Goal: Information Seeking & Learning: Find specific fact

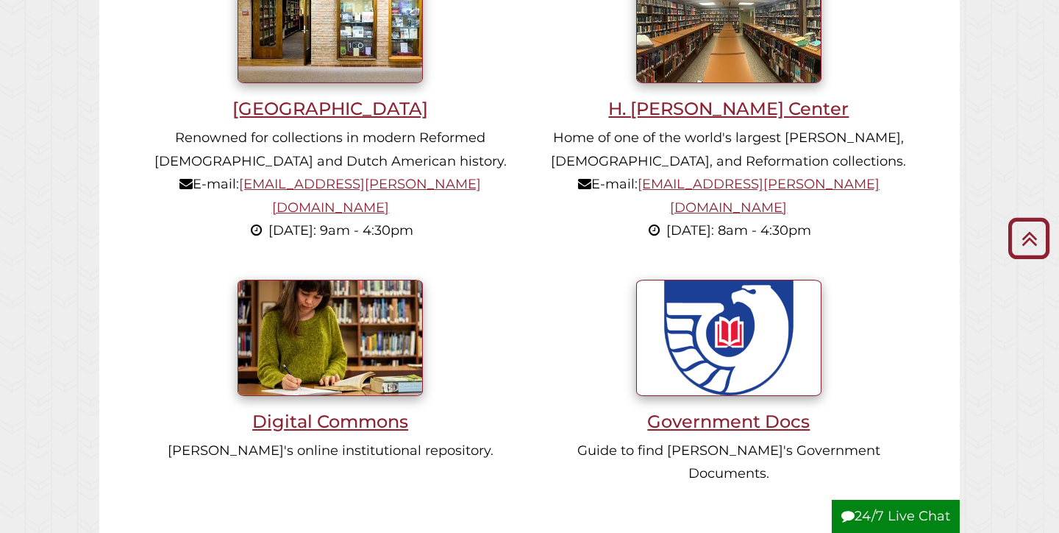
scroll to position [1066, 0]
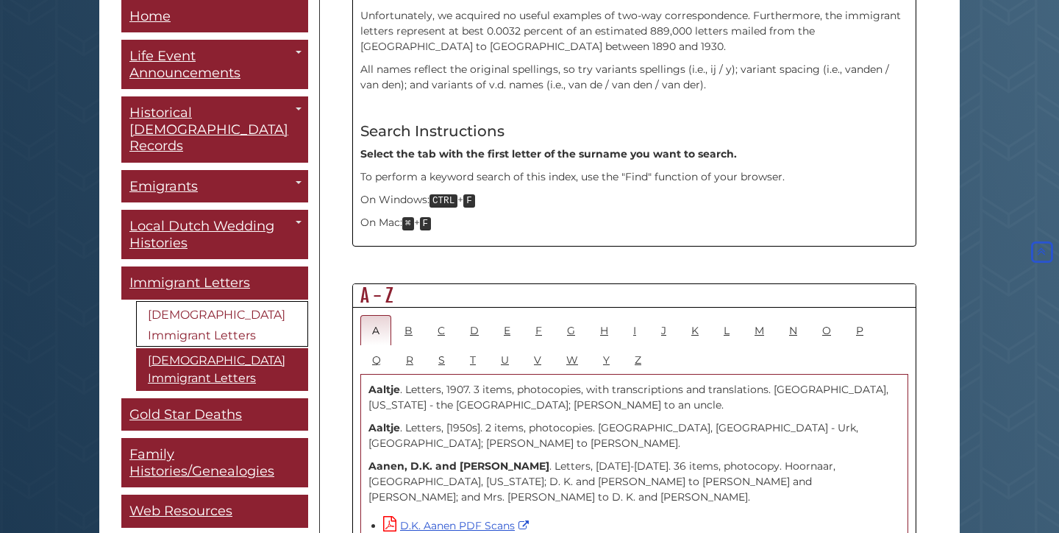
scroll to position [613, 0]
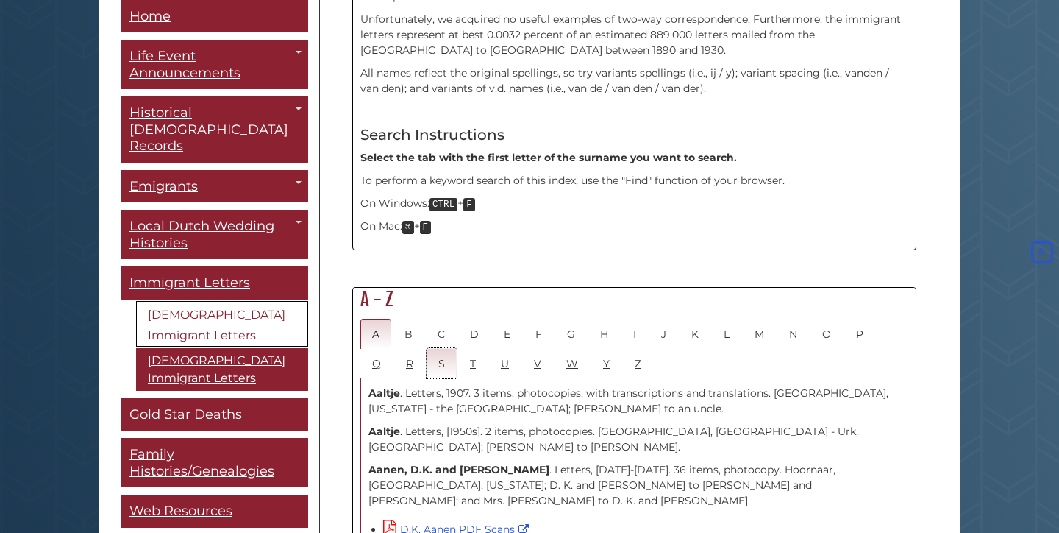
click at [441, 348] on link "S" at bounding box center [442, 363] width 30 height 30
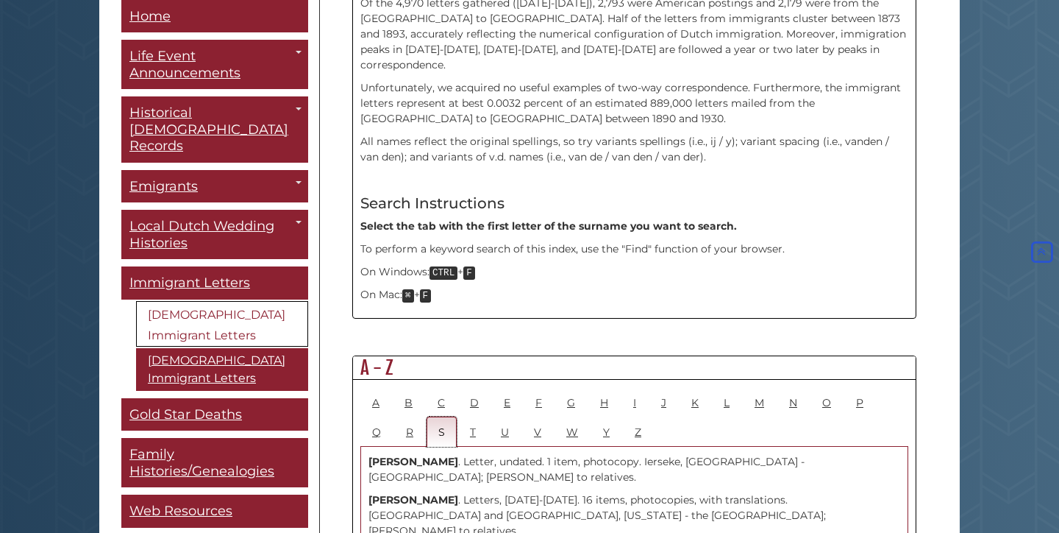
scroll to position [546, 0]
click at [472, 386] on link "D" at bounding box center [474, 401] width 32 height 30
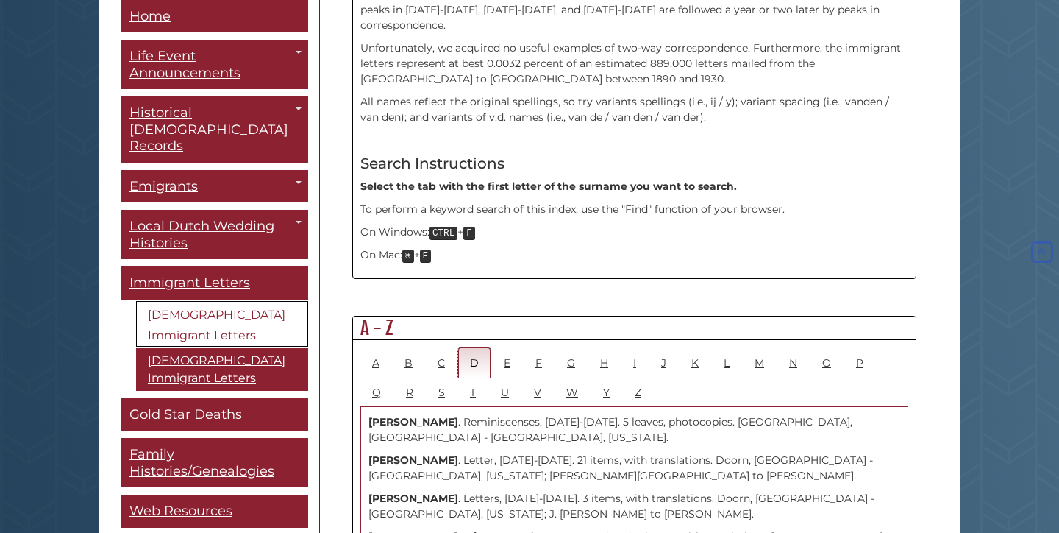
scroll to position [586, 0]
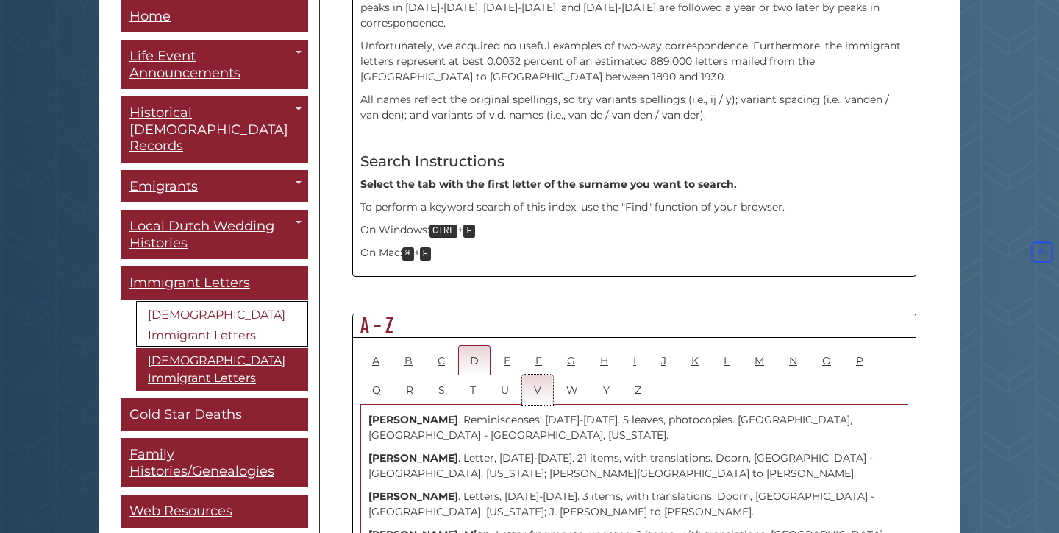
click at [536, 374] on link "V" at bounding box center [537, 389] width 31 height 30
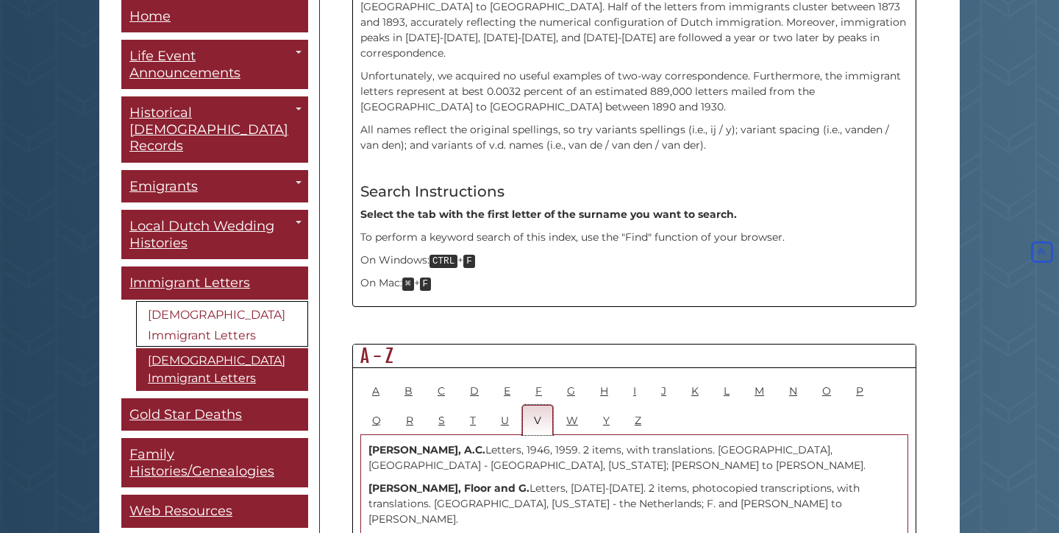
scroll to position [572, 0]
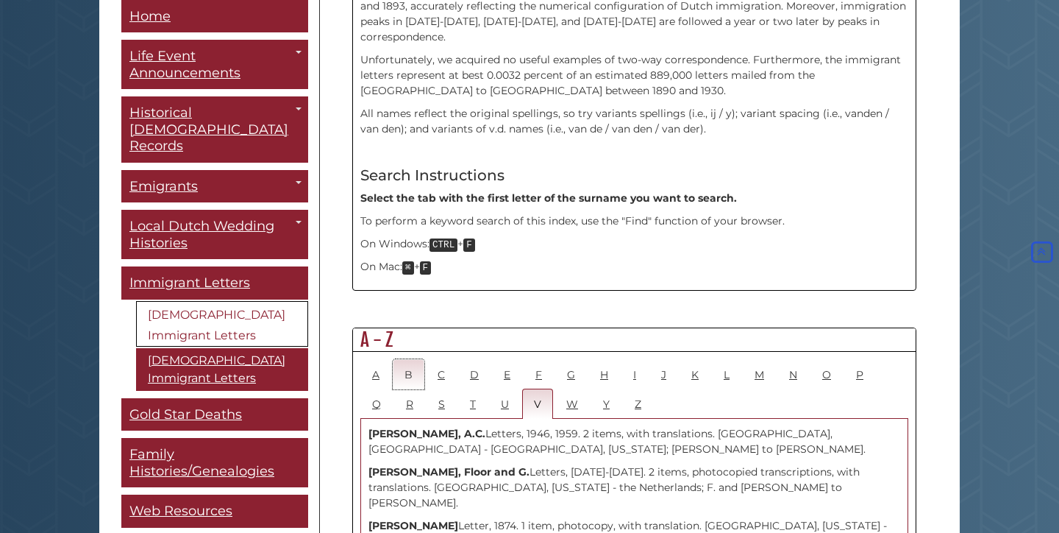
click at [412, 359] on link "B" at bounding box center [409, 374] width 32 height 30
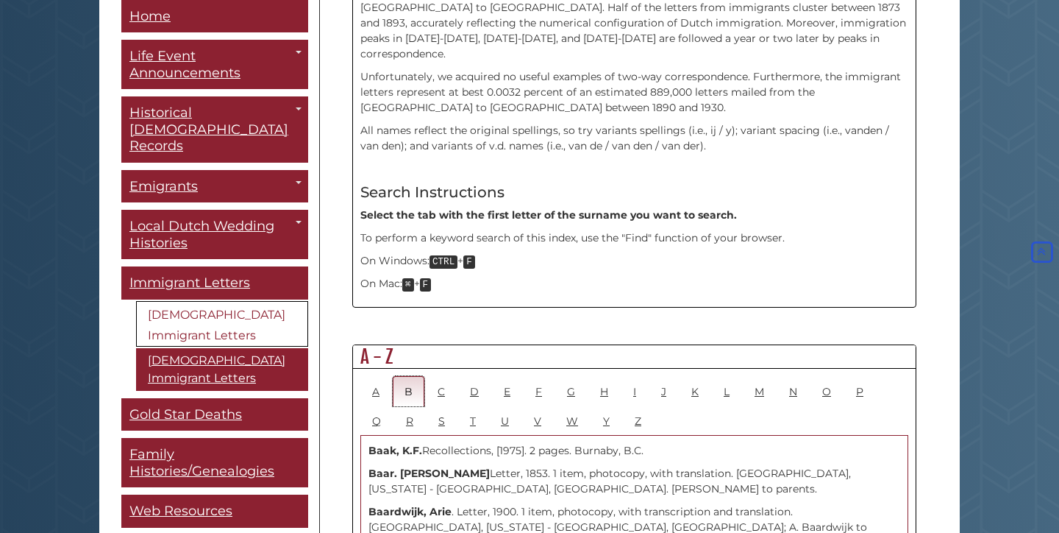
scroll to position [558, 0]
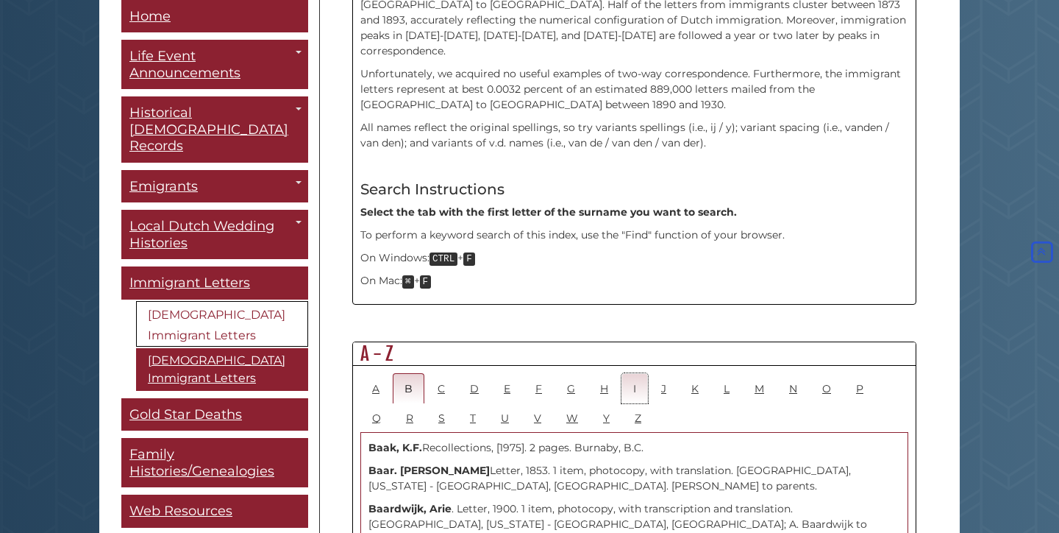
click at [635, 373] on link "I" at bounding box center [635, 388] width 26 height 30
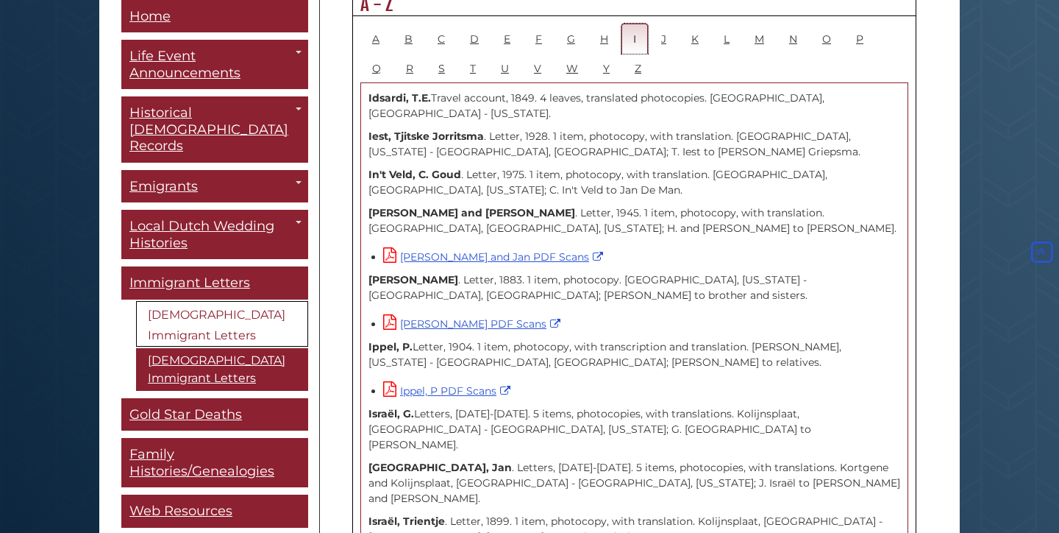
scroll to position [928, 0]
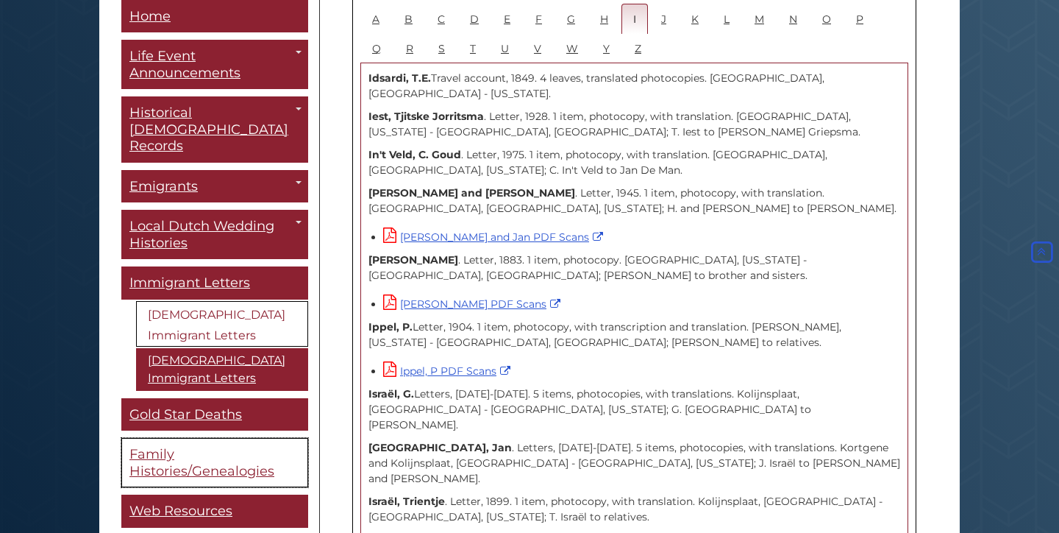
click at [184, 447] on span "Family Histories/Genealogies" at bounding box center [201, 463] width 145 height 33
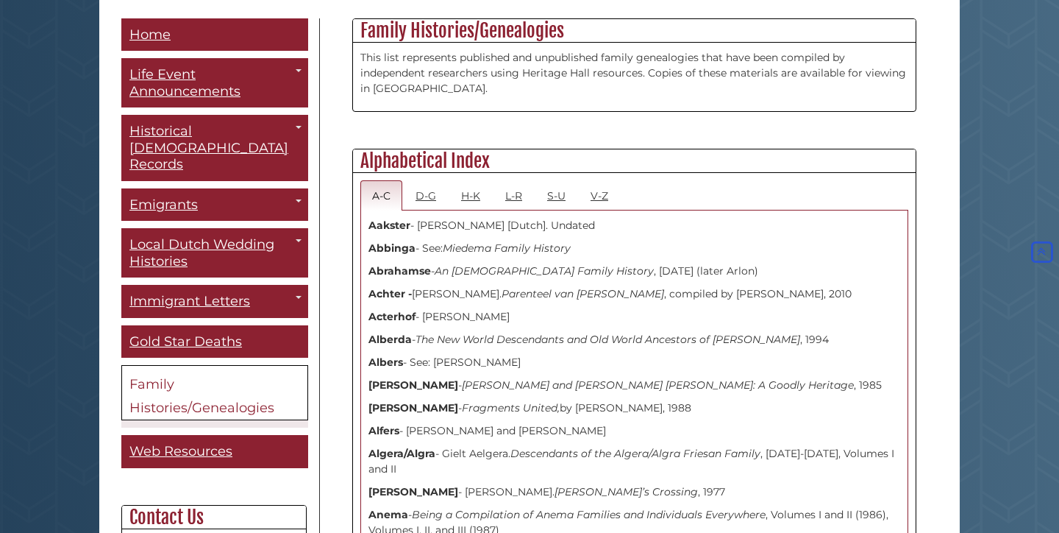
scroll to position [394, 0]
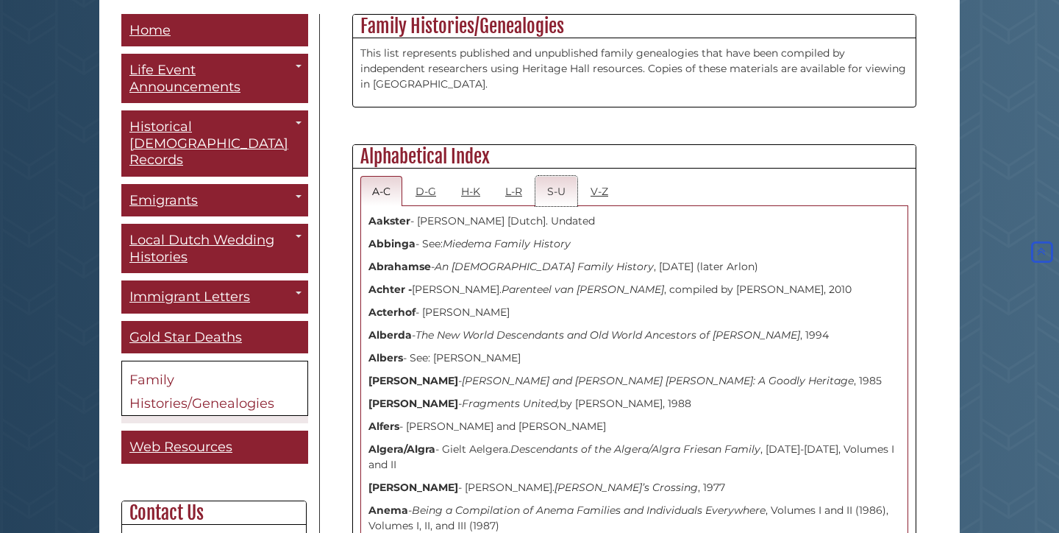
click at [555, 192] on link "S-U" at bounding box center [557, 191] width 42 height 30
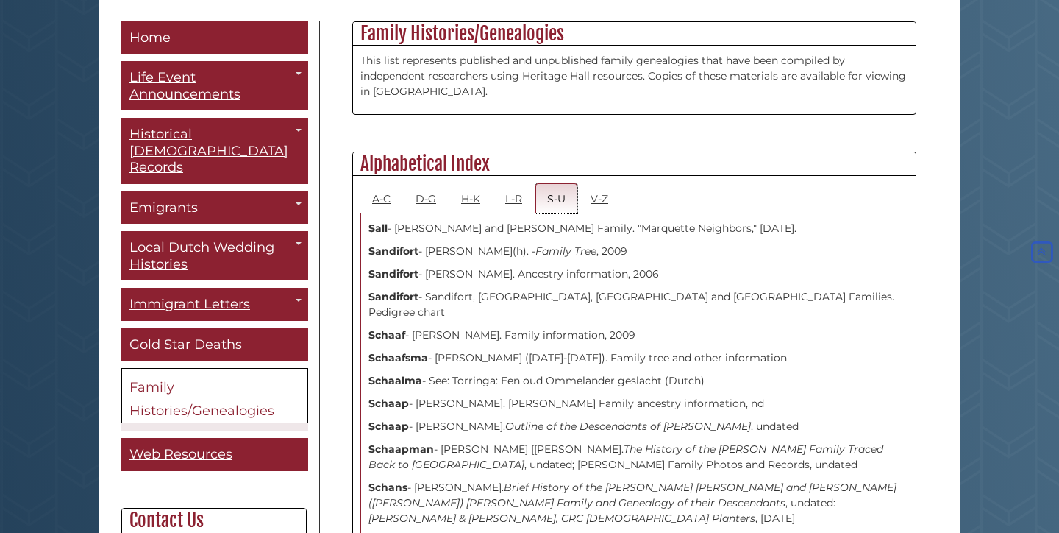
scroll to position [393, 0]
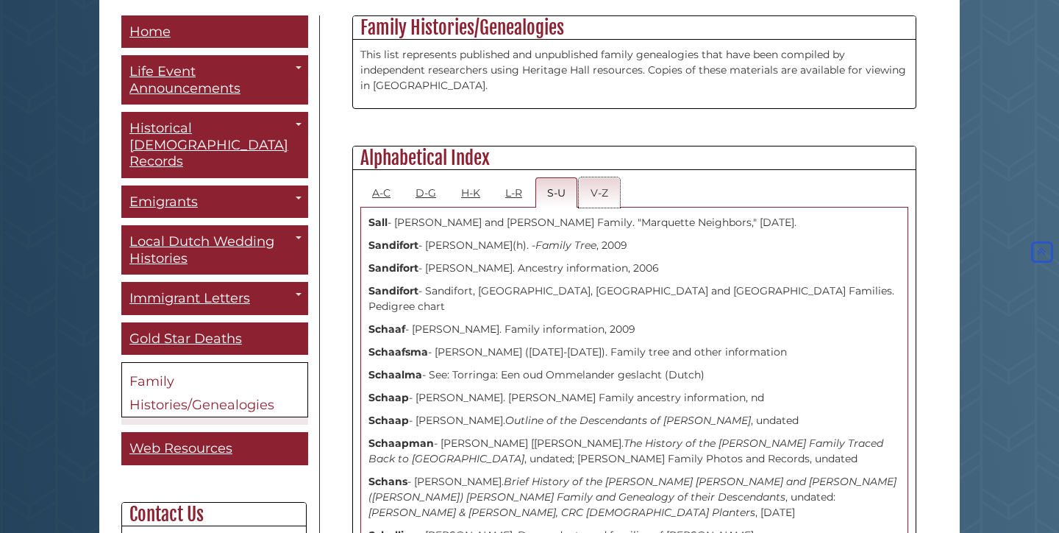
click at [603, 190] on link "V-Z" at bounding box center [599, 192] width 41 height 30
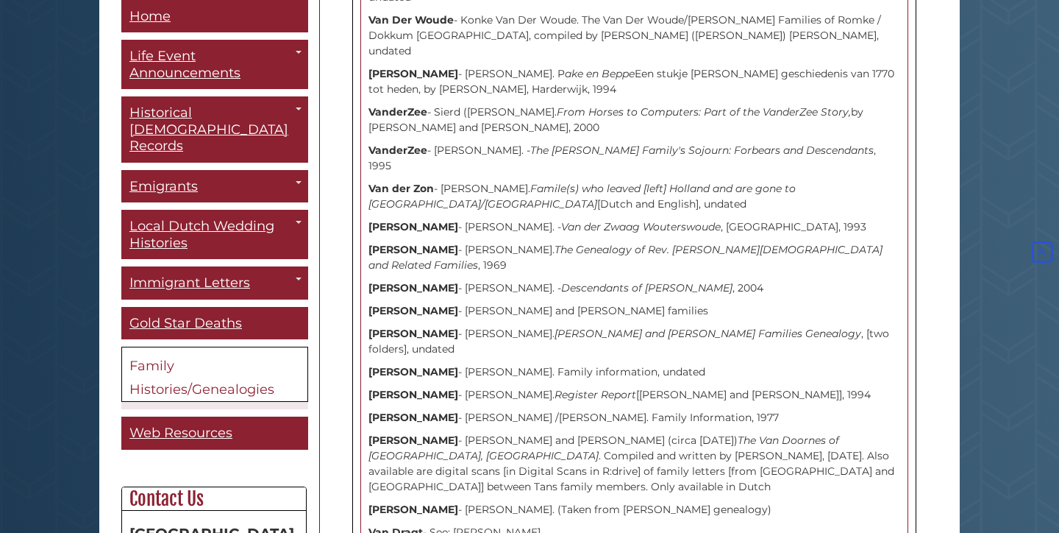
scroll to position [3410, 0]
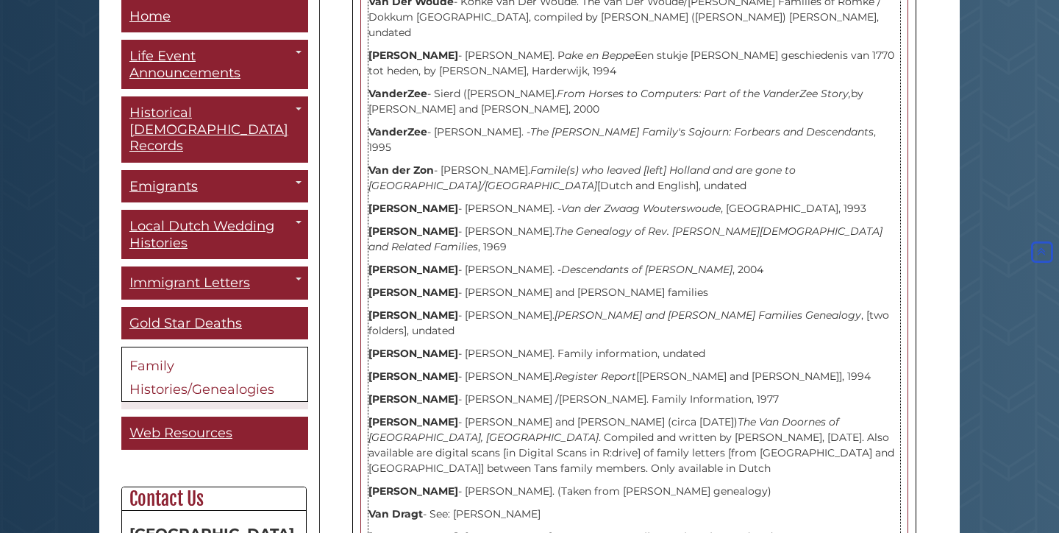
click at [388, 392] on strong "Van Dongen" at bounding box center [414, 398] width 90 height 13
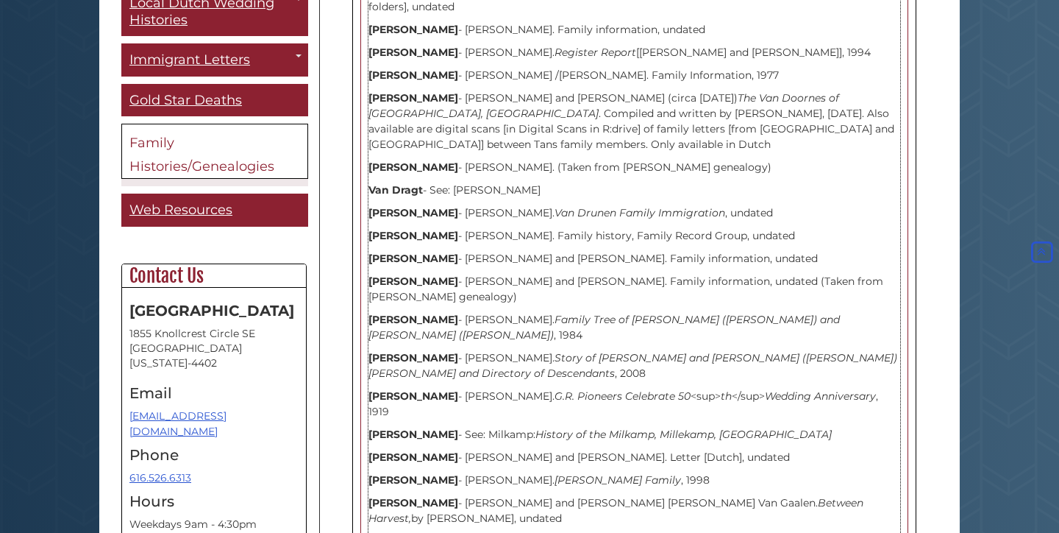
scroll to position [3777, 0]
